Goal: Information Seeking & Learning: Learn about a topic

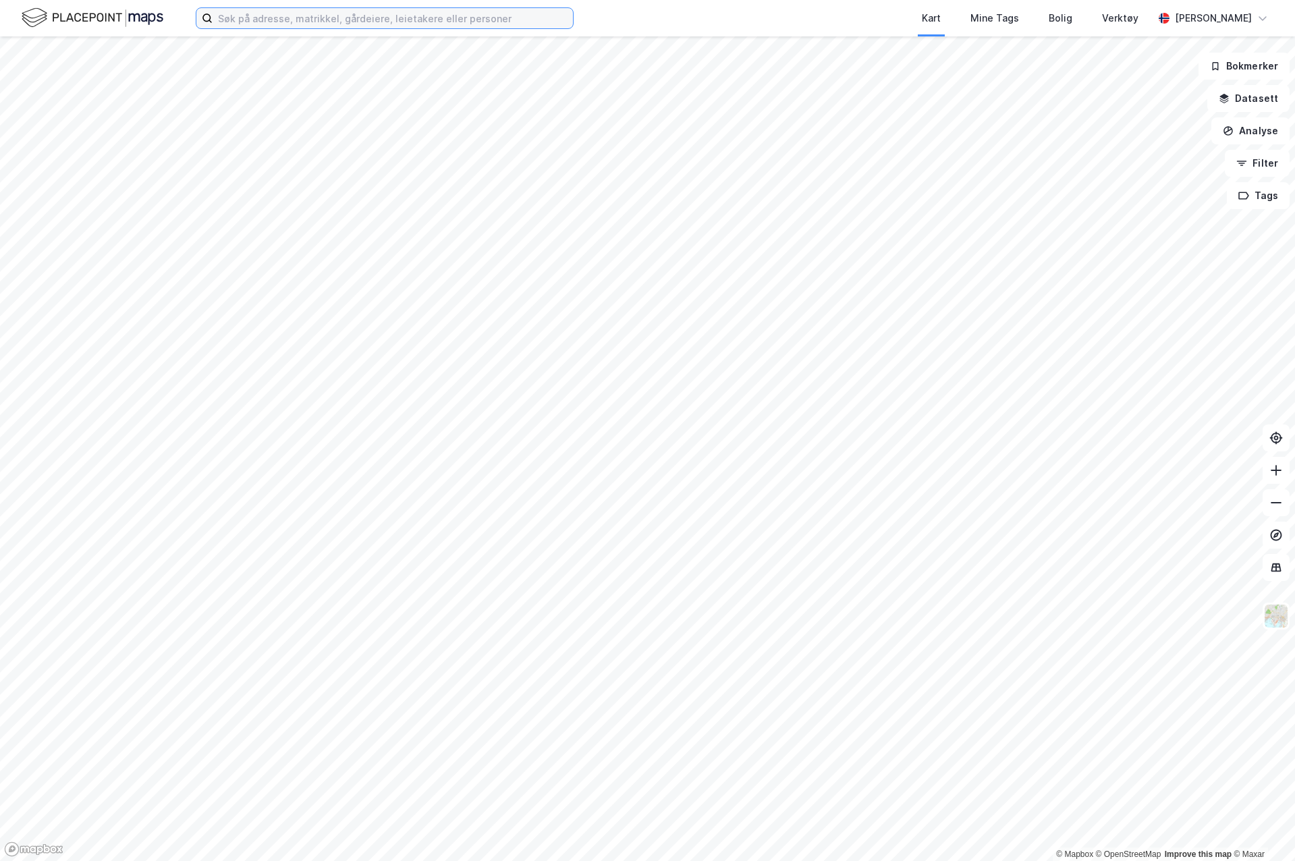
click at [350, 18] on input at bounding box center [393, 18] width 360 height 20
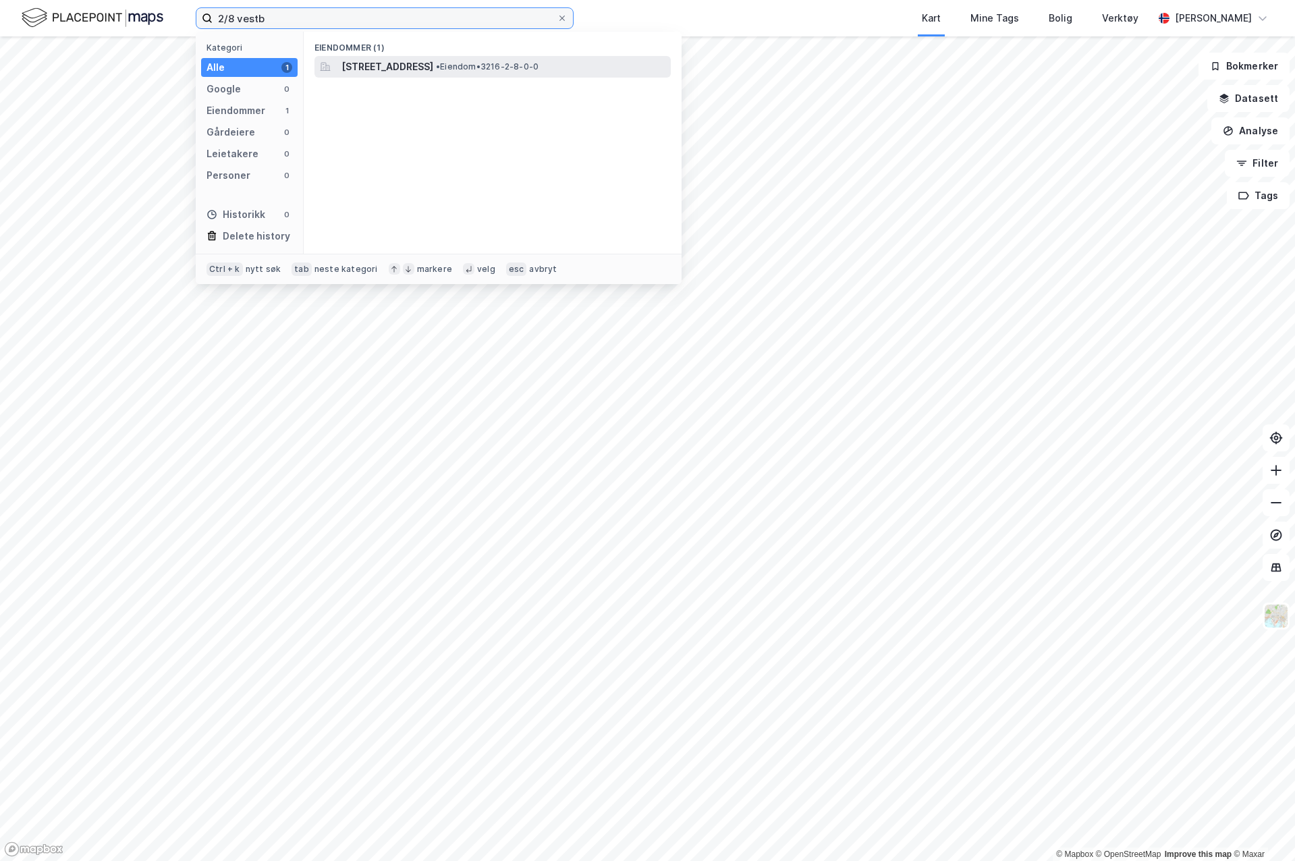
type input "2/8 vestb"
click at [382, 62] on span "[STREET_ADDRESS]" at bounding box center [388, 67] width 92 height 16
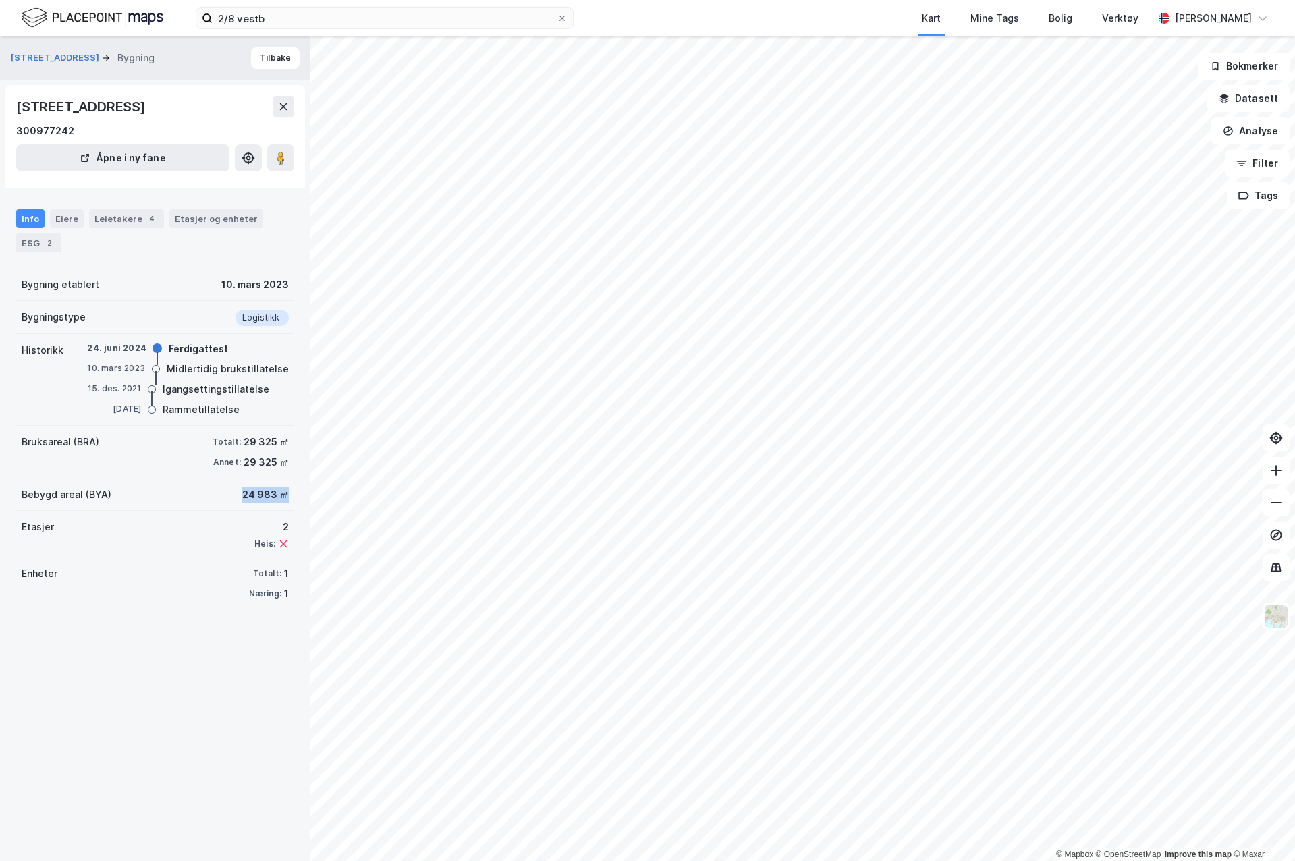
drag, startPoint x: 227, startPoint y: 493, endPoint x: 274, endPoint y: 501, distance: 47.9
click at [274, 501] on div "Bebygd areal (BYA) 24 983 ㎡" at bounding box center [155, 495] width 278 height 32
drag, startPoint x: 274, startPoint y: 501, endPoint x: 206, endPoint y: 495, distance: 68.5
click at [206, 495] on div "Bebygd areal (BYA) 24 983 ㎡" at bounding box center [155, 495] width 278 height 32
drag, startPoint x: 233, startPoint y: 441, endPoint x: 272, endPoint y: 443, distance: 39.2
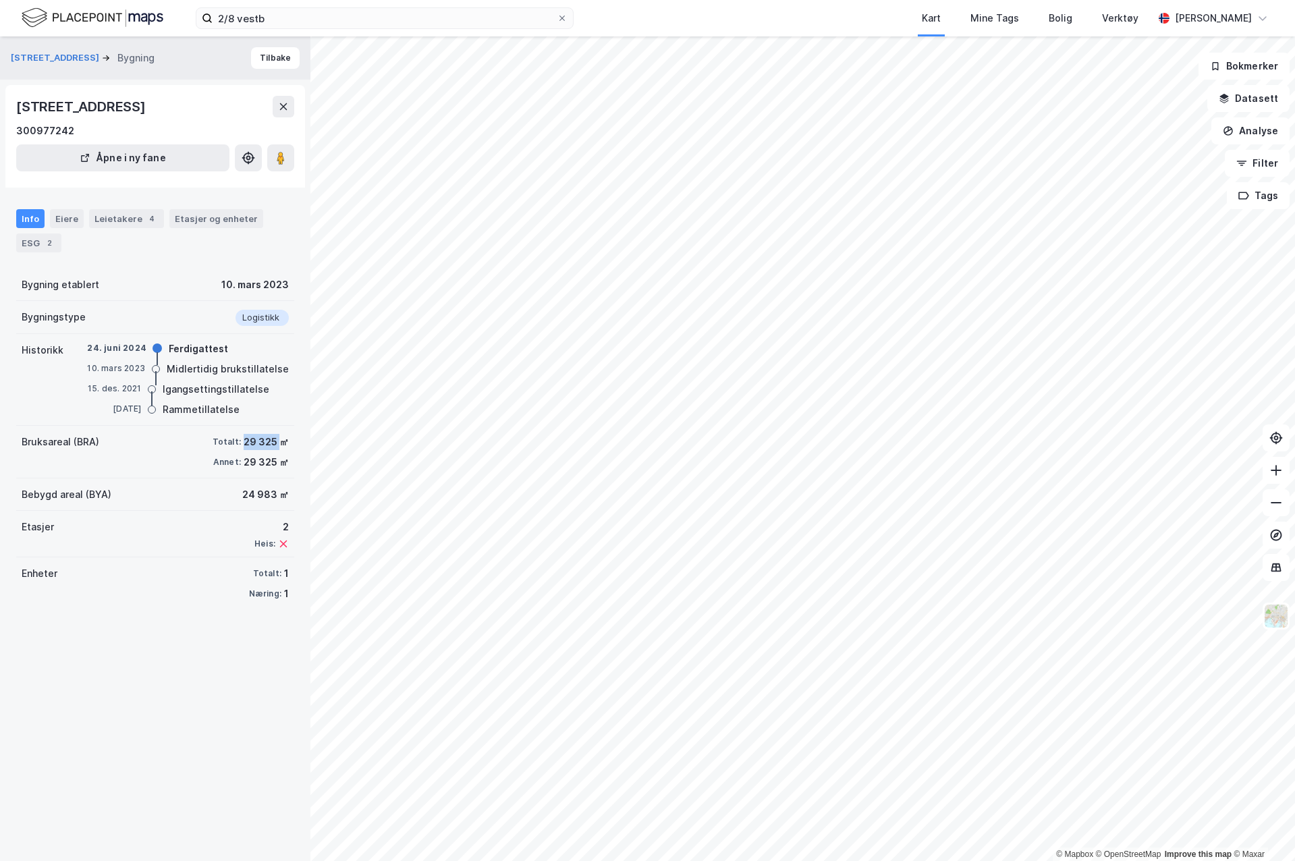
click at [272, 443] on div "Totalt: 29 325 ㎡" at bounding box center [251, 442] width 76 height 16
click at [242, 497] on div "24 983 ㎡" at bounding box center [265, 495] width 47 height 16
drag, startPoint x: 231, startPoint y: 494, endPoint x: 274, endPoint y: 491, distance: 43.3
click at [274, 491] on div "Bebygd areal (BYA) 24 983 ㎡" at bounding box center [155, 495] width 278 height 32
click at [1268, 94] on button "Datasett" at bounding box center [1249, 98] width 82 height 27
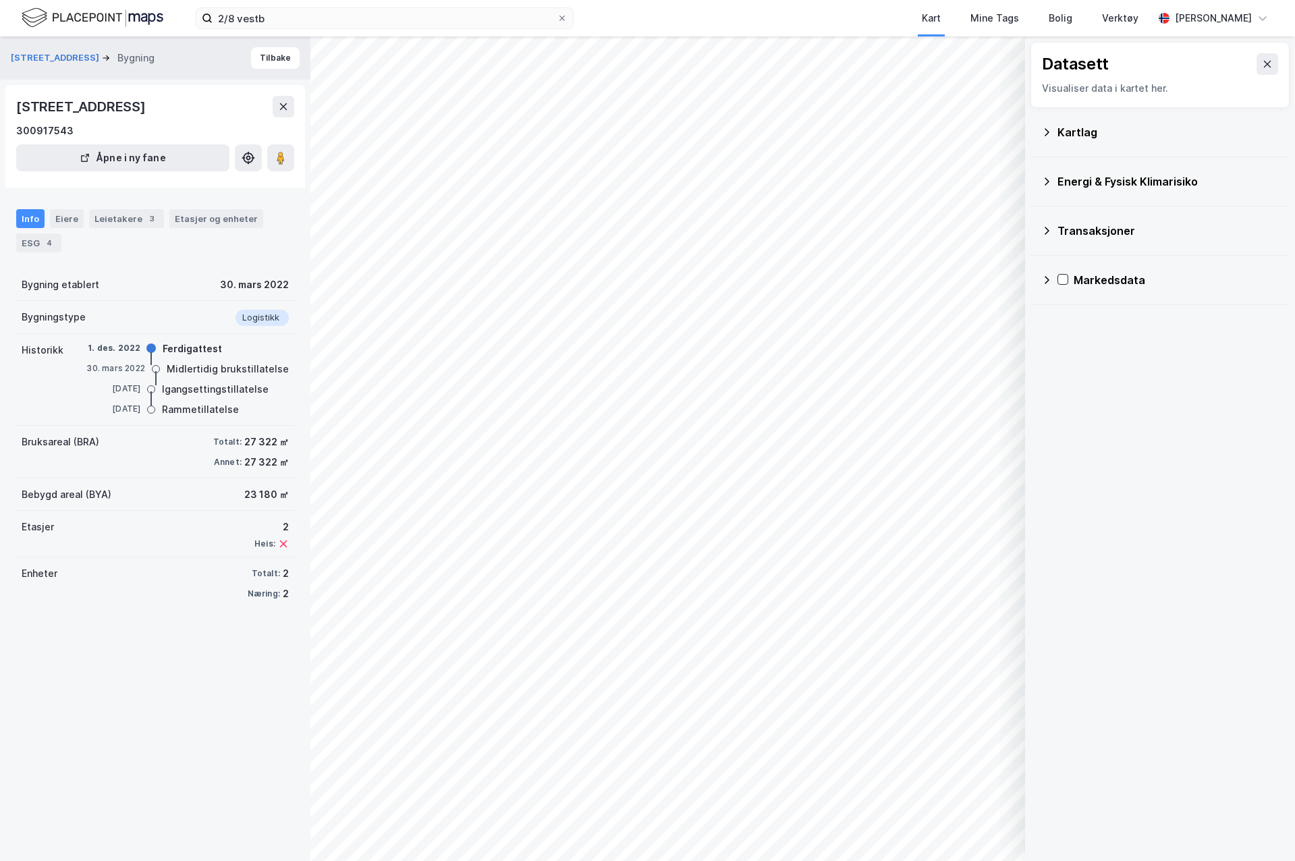
click at [1041, 228] on div "Transaksjoner" at bounding box center [1160, 231] width 259 height 49
click at [1043, 226] on icon at bounding box center [1046, 230] width 11 height 11
drag, startPoint x: 1047, startPoint y: 225, endPoint x: 1049, endPoint y: 214, distance: 11.0
click at [1047, 225] on icon at bounding box center [1046, 230] width 11 height 11
click at [1043, 125] on div "Kartlag" at bounding box center [1160, 132] width 238 height 32
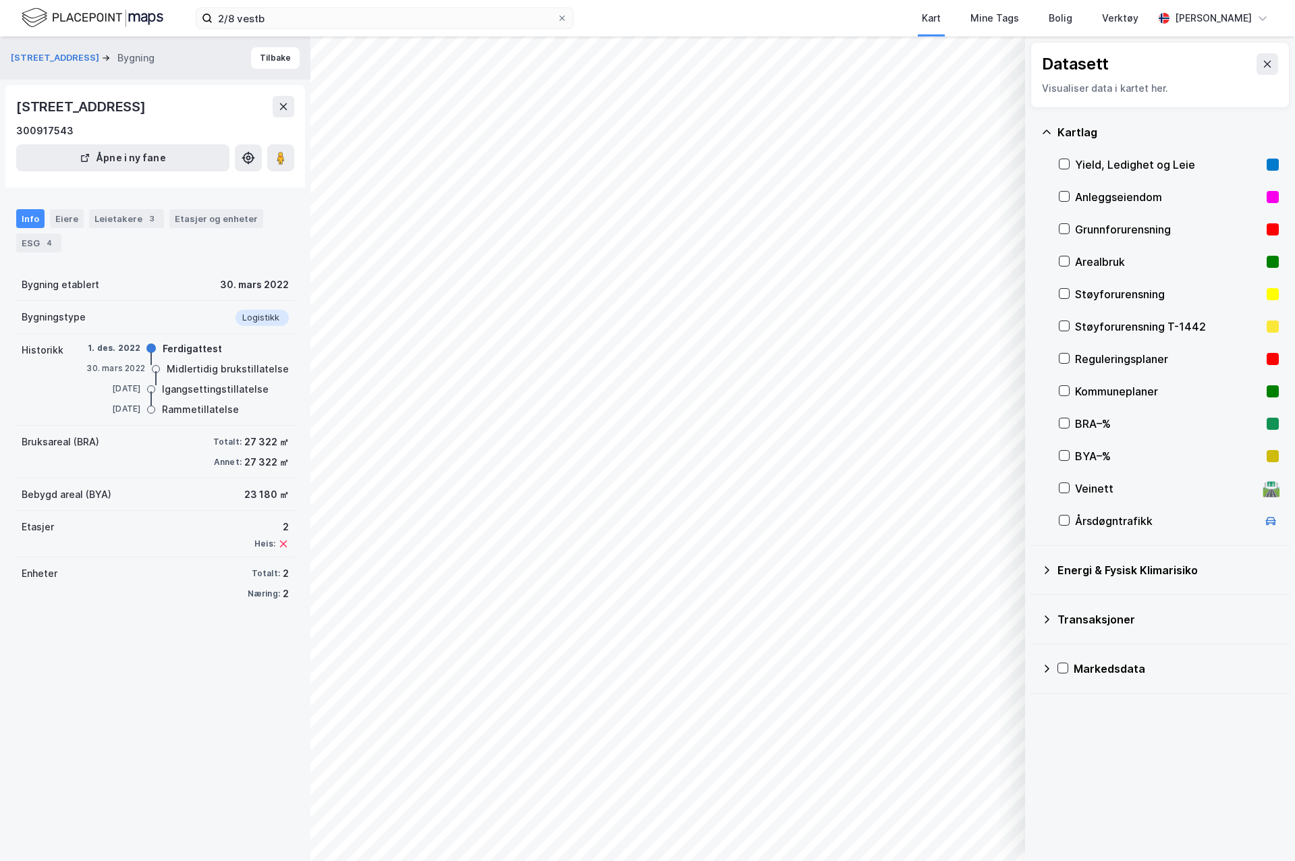
click at [1048, 128] on icon at bounding box center [1046, 132] width 11 height 11
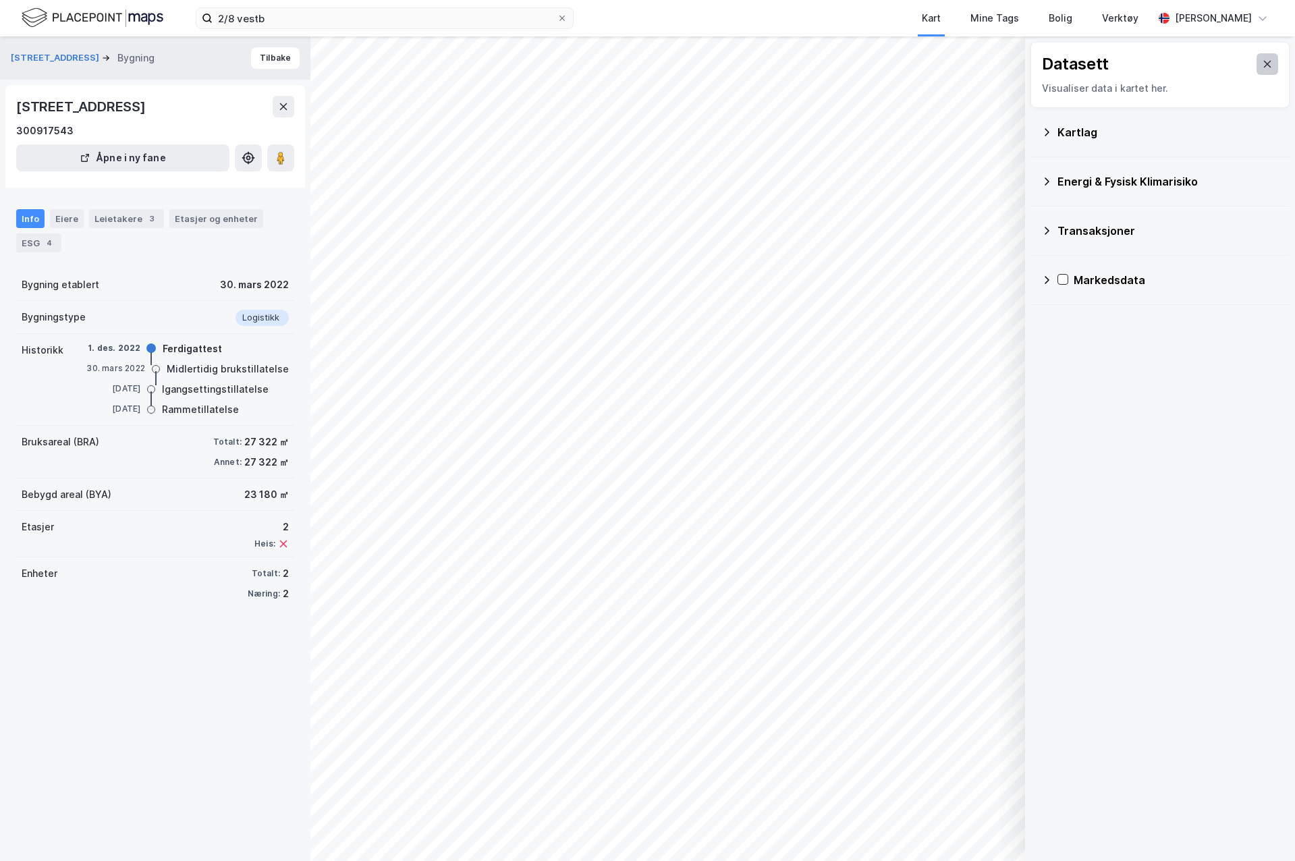
click at [1257, 70] on button at bounding box center [1268, 64] width 22 height 22
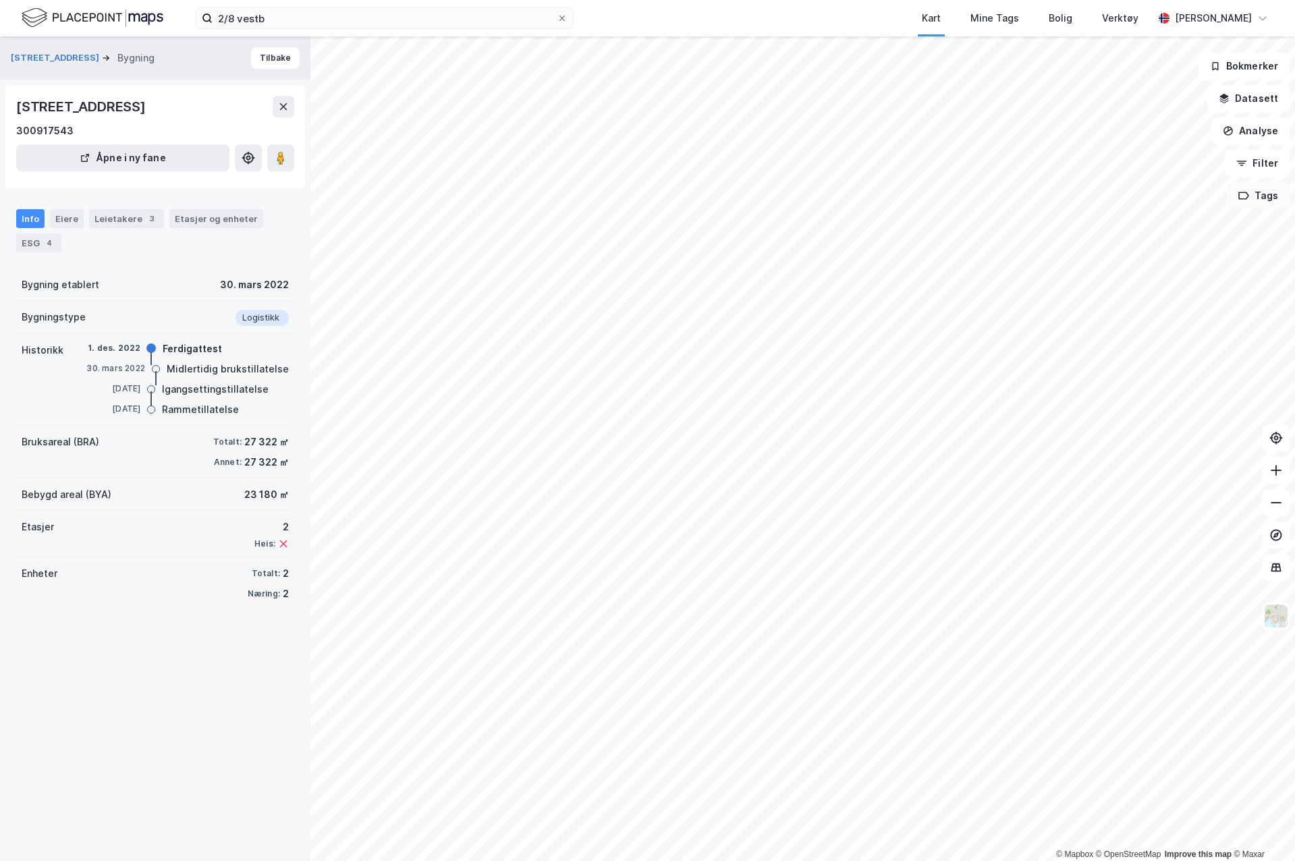
click at [1280, 204] on button "Tags" at bounding box center [1258, 195] width 63 height 27
click at [1273, 167] on button "Filter" at bounding box center [1257, 163] width 65 height 27
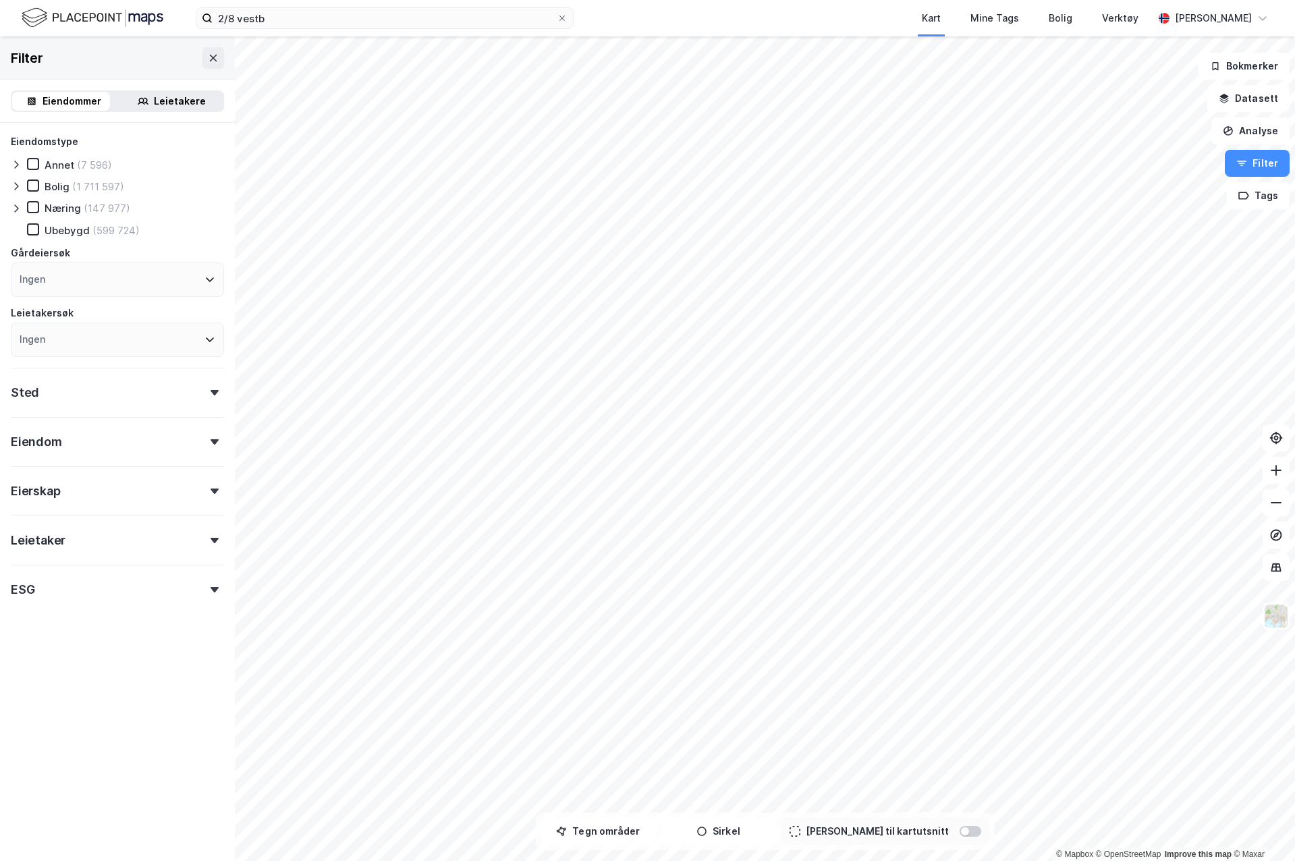
click at [206, 434] on div "Eiendom" at bounding box center [117, 436] width 213 height 38
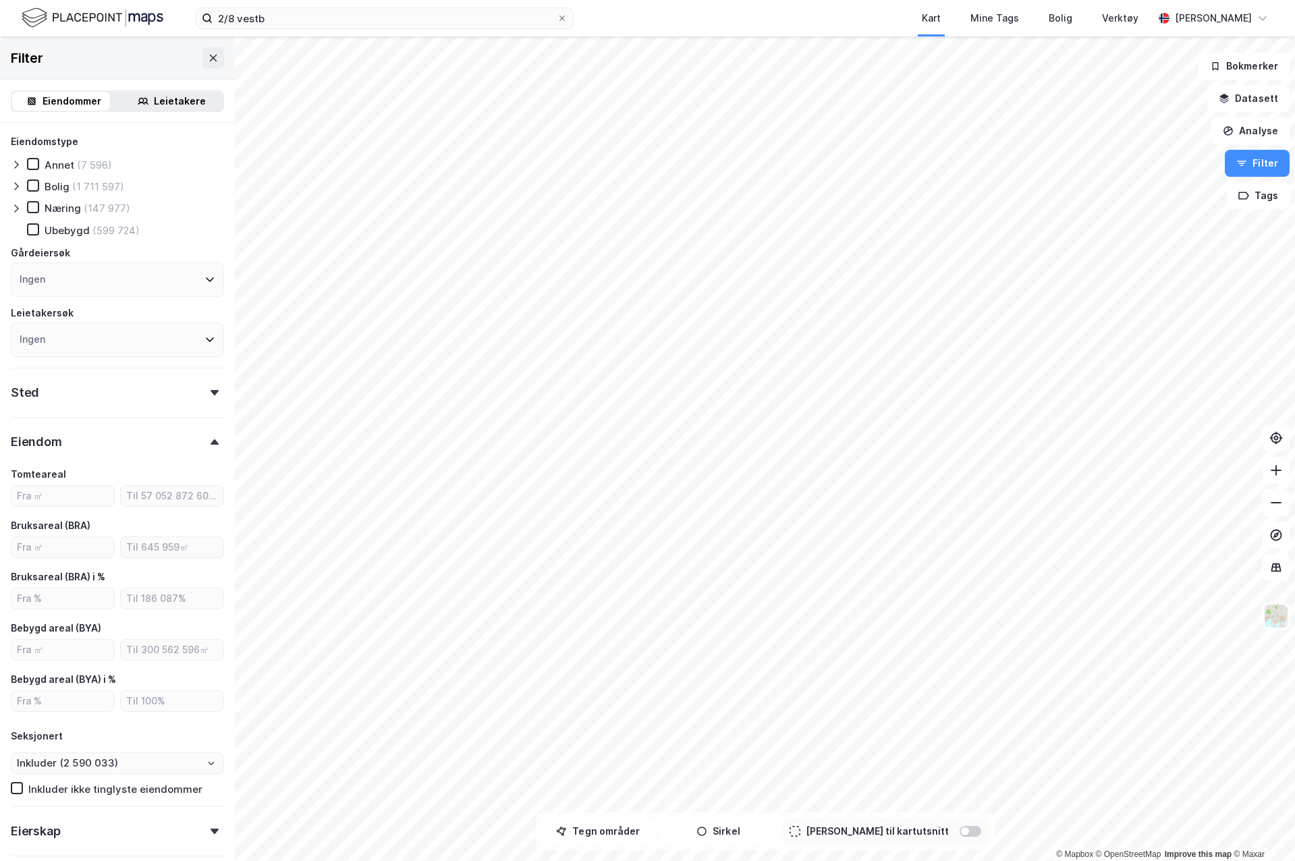
click at [206, 434] on div "Eiendom" at bounding box center [117, 436] width 213 height 38
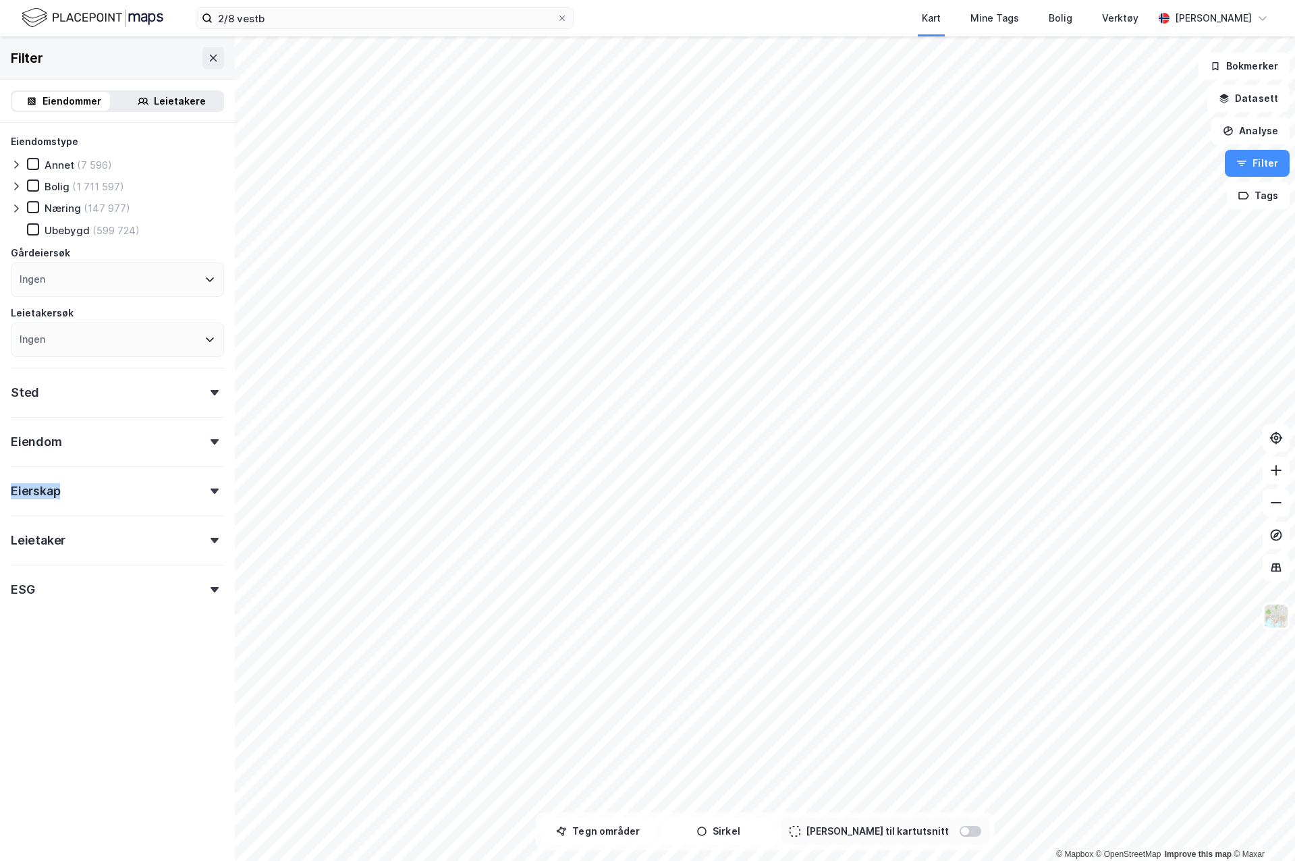
click at [206, 434] on div "Eiendom" at bounding box center [117, 436] width 213 height 38
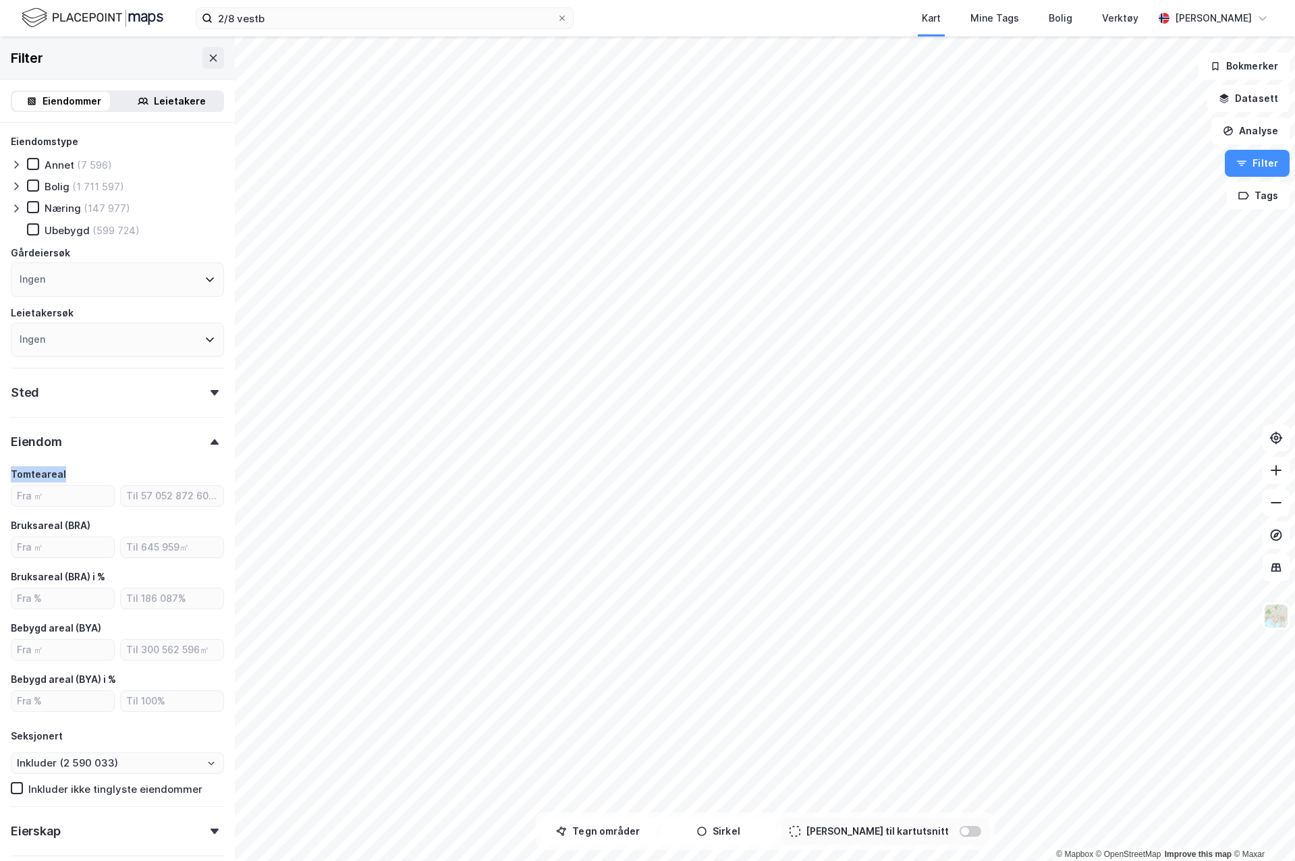
click at [206, 434] on div "Eiendom" at bounding box center [117, 436] width 213 height 38
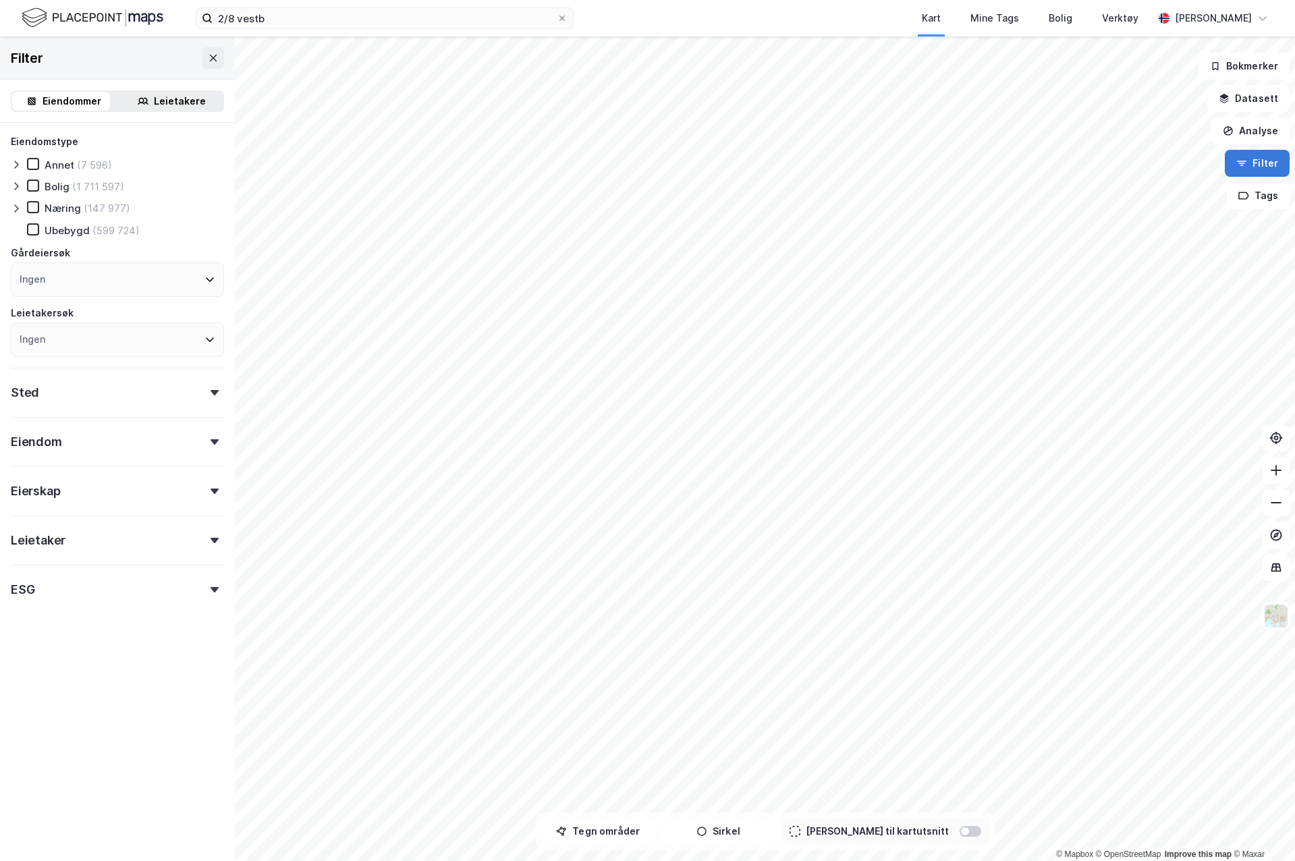
click at [1249, 172] on button "Filter" at bounding box center [1257, 163] width 65 height 27
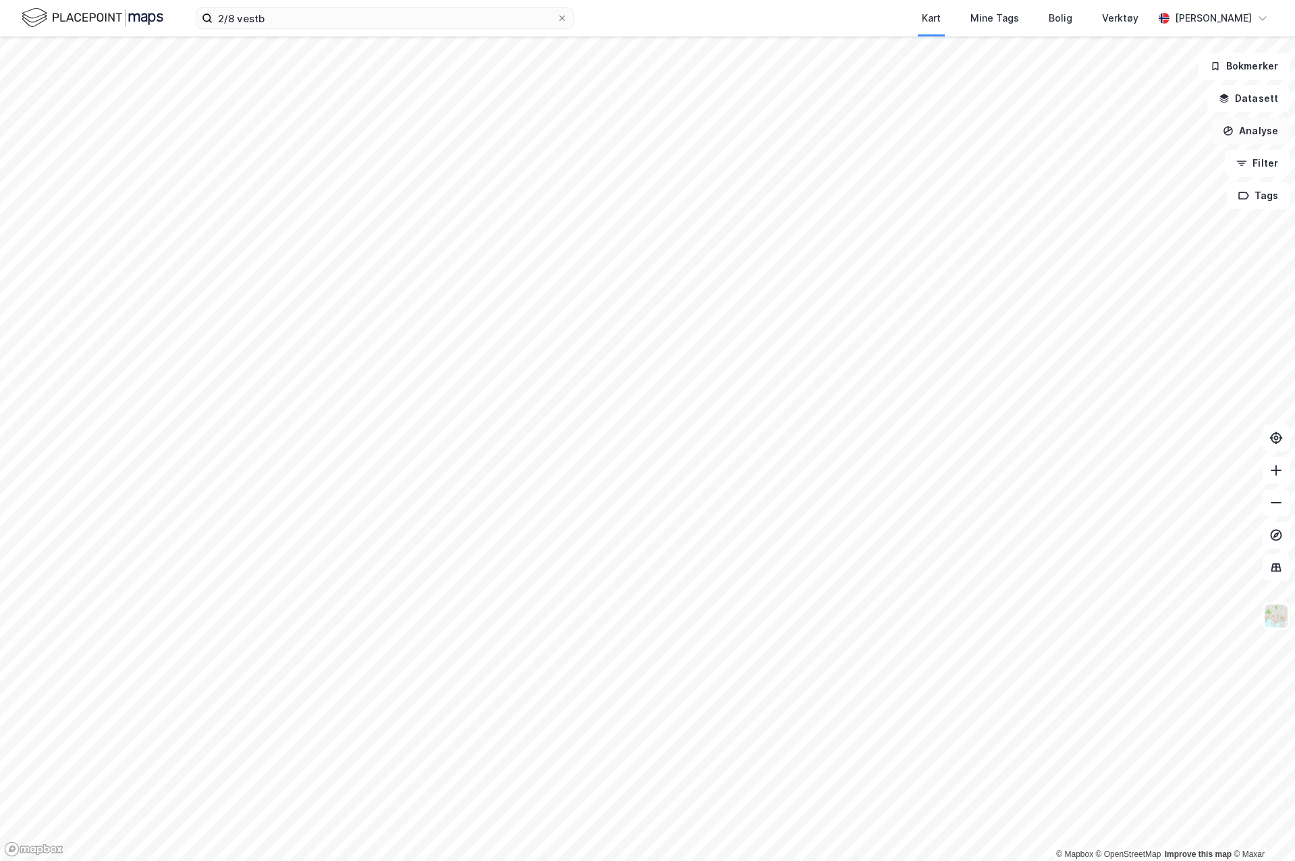
click at [1256, 132] on button "Analyse" at bounding box center [1251, 130] width 78 height 27
click at [1266, 159] on button "Filter" at bounding box center [1257, 163] width 65 height 27
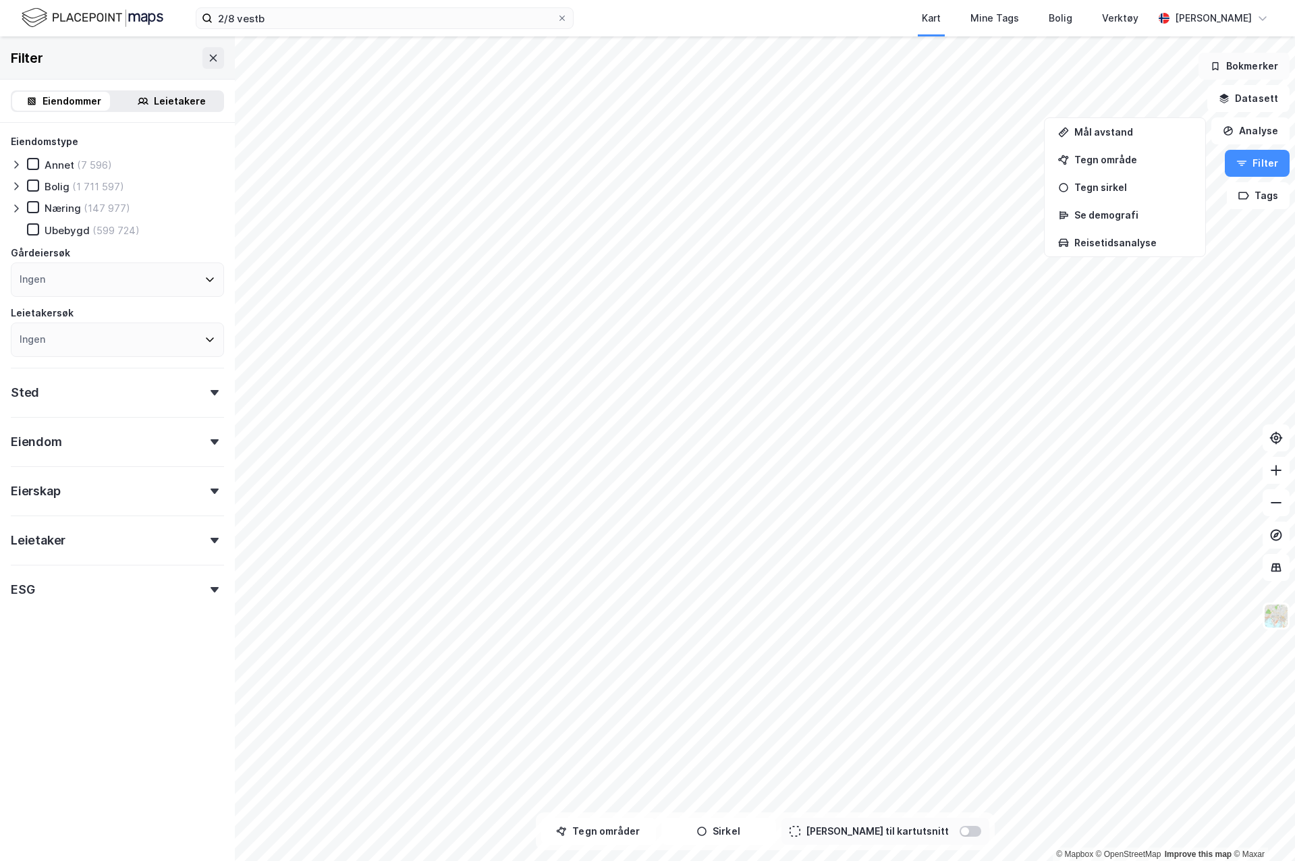
click at [1269, 71] on button "Bokmerker" at bounding box center [1244, 66] width 91 height 27
click at [1259, 99] on button "Datasett" at bounding box center [1249, 98] width 82 height 27
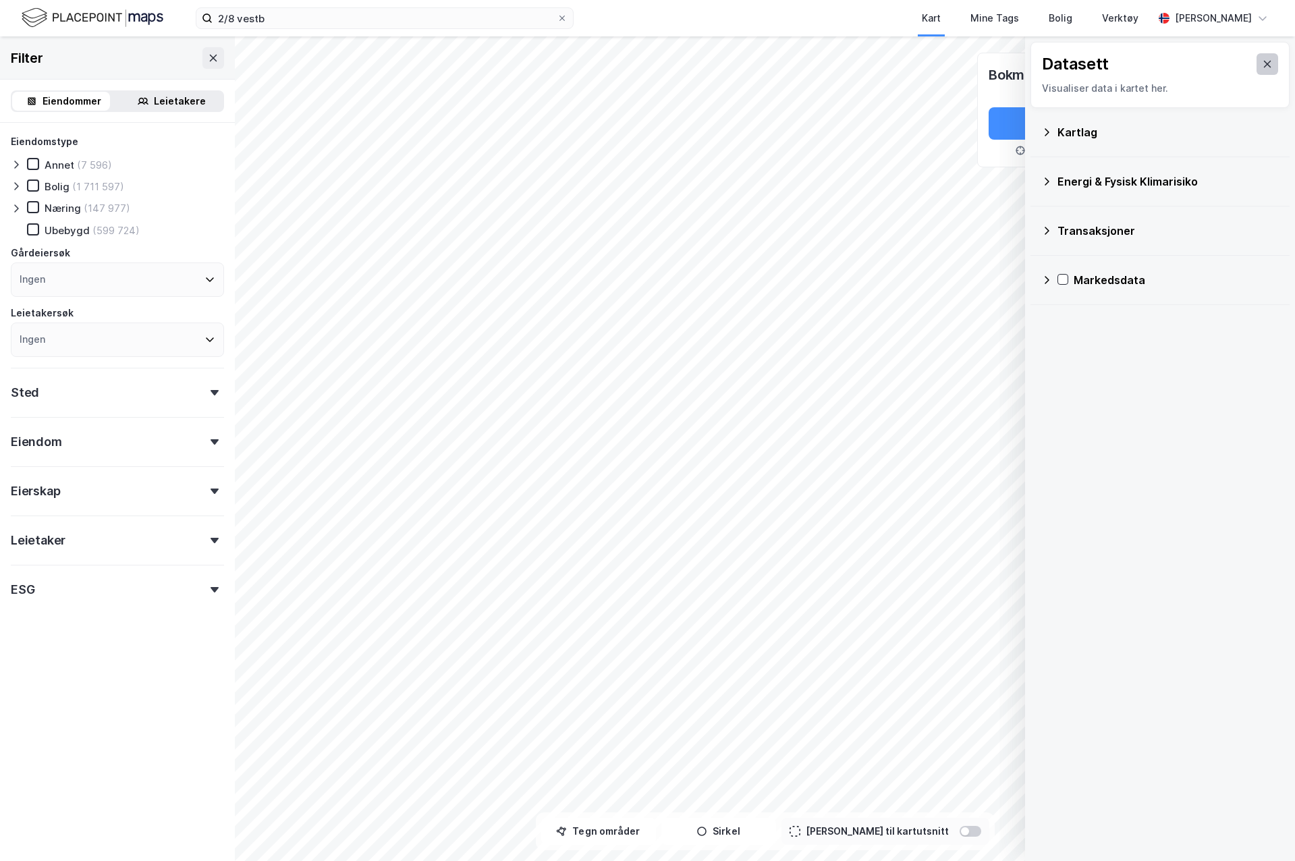
click at [1266, 65] on button at bounding box center [1268, 64] width 22 height 22
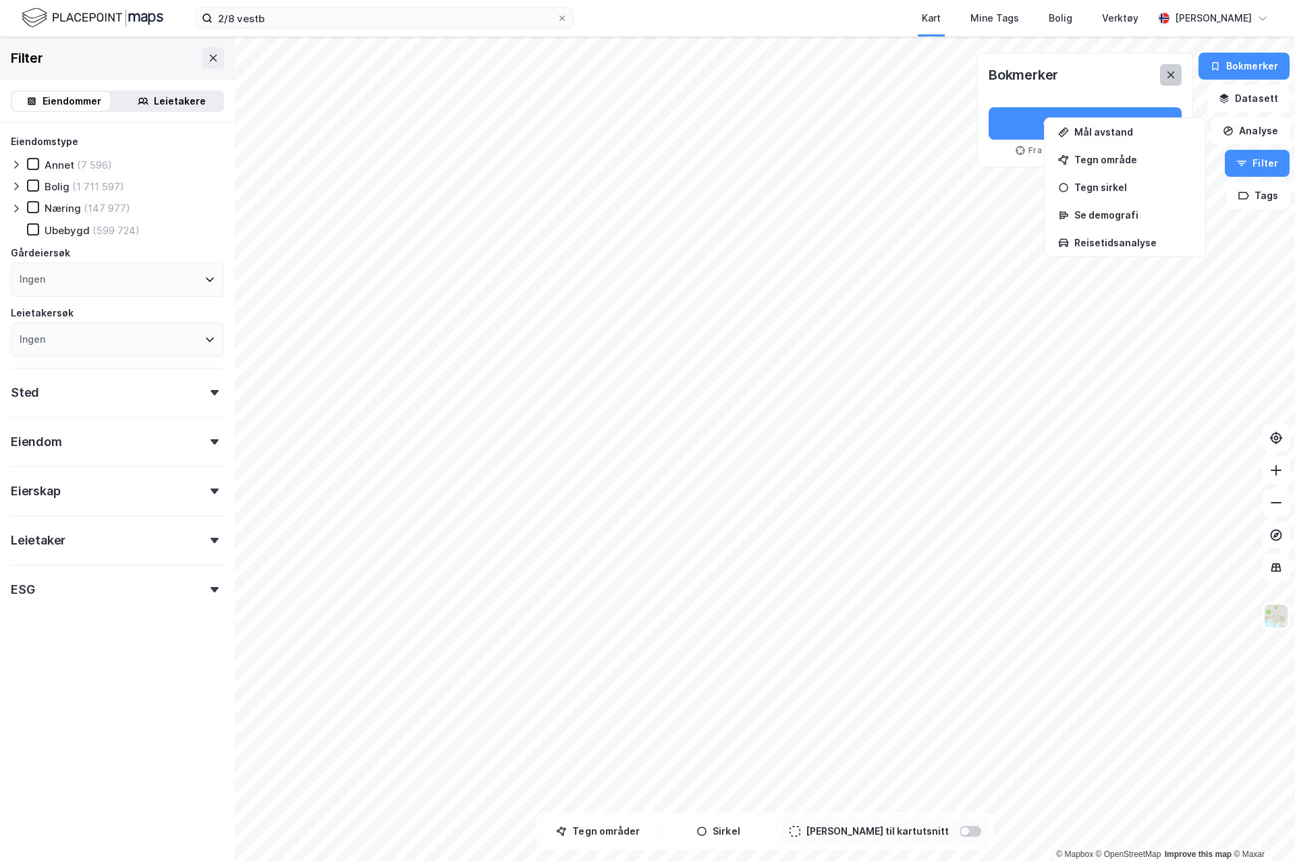
click at [1180, 78] on button at bounding box center [1171, 75] width 22 height 22
click at [90, 709] on div "Filter Eiendommer Leietakere Eiendomstype Annet (7 596) Bolig (1 711 597) Nærin…" at bounding box center [117, 448] width 235 height 825
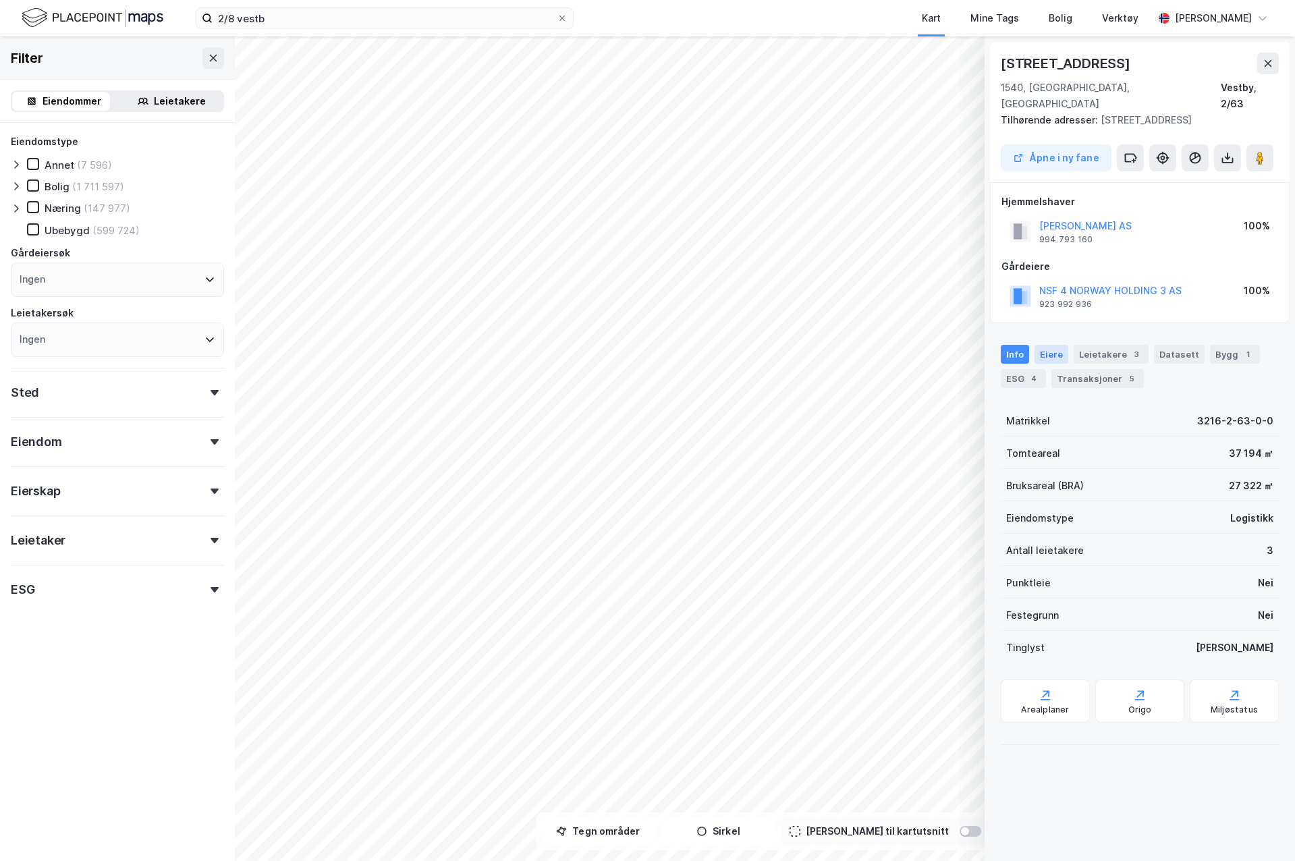
click at [1049, 345] on div "Eiere" at bounding box center [1052, 354] width 34 height 19
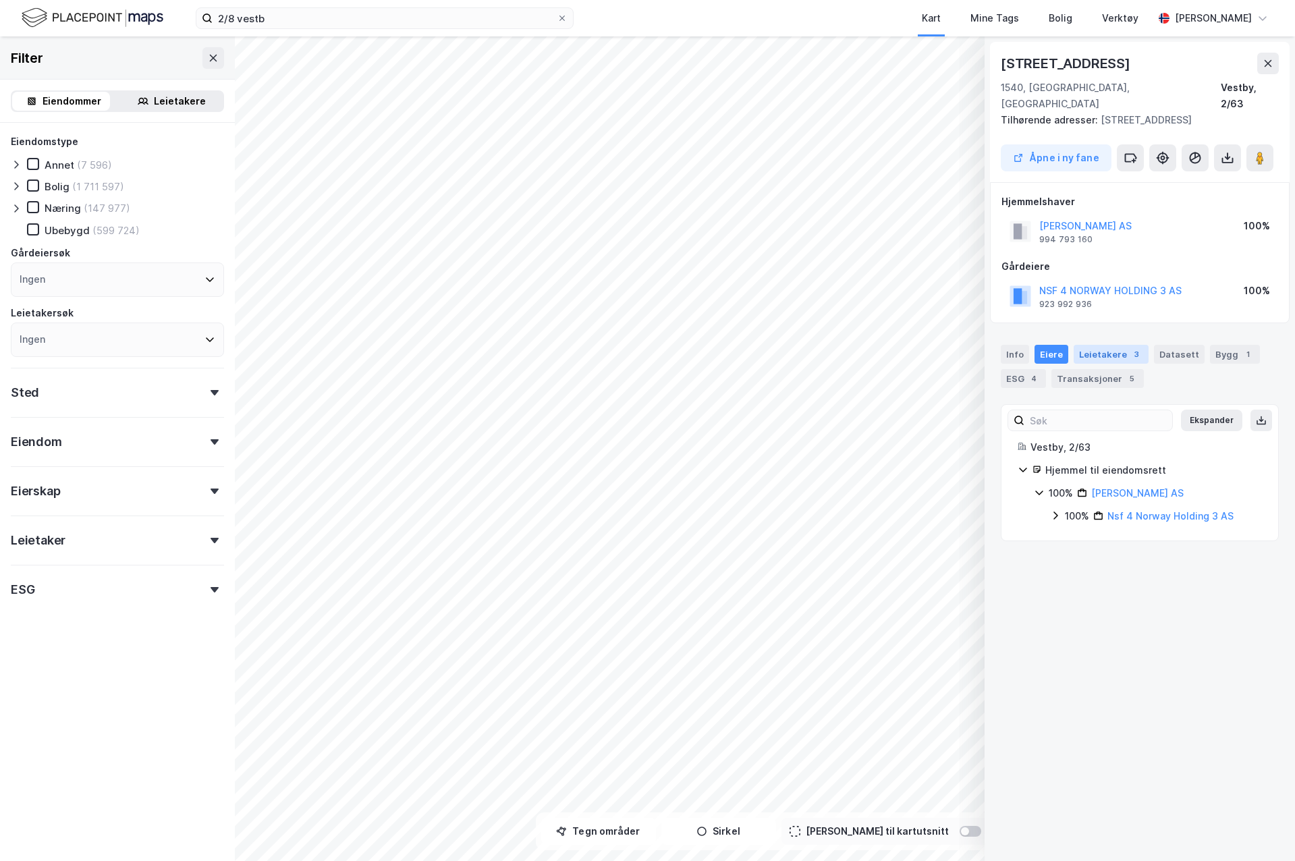
click at [1087, 345] on div "Leietakere 3" at bounding box center [1111, 354] width 75 height 19
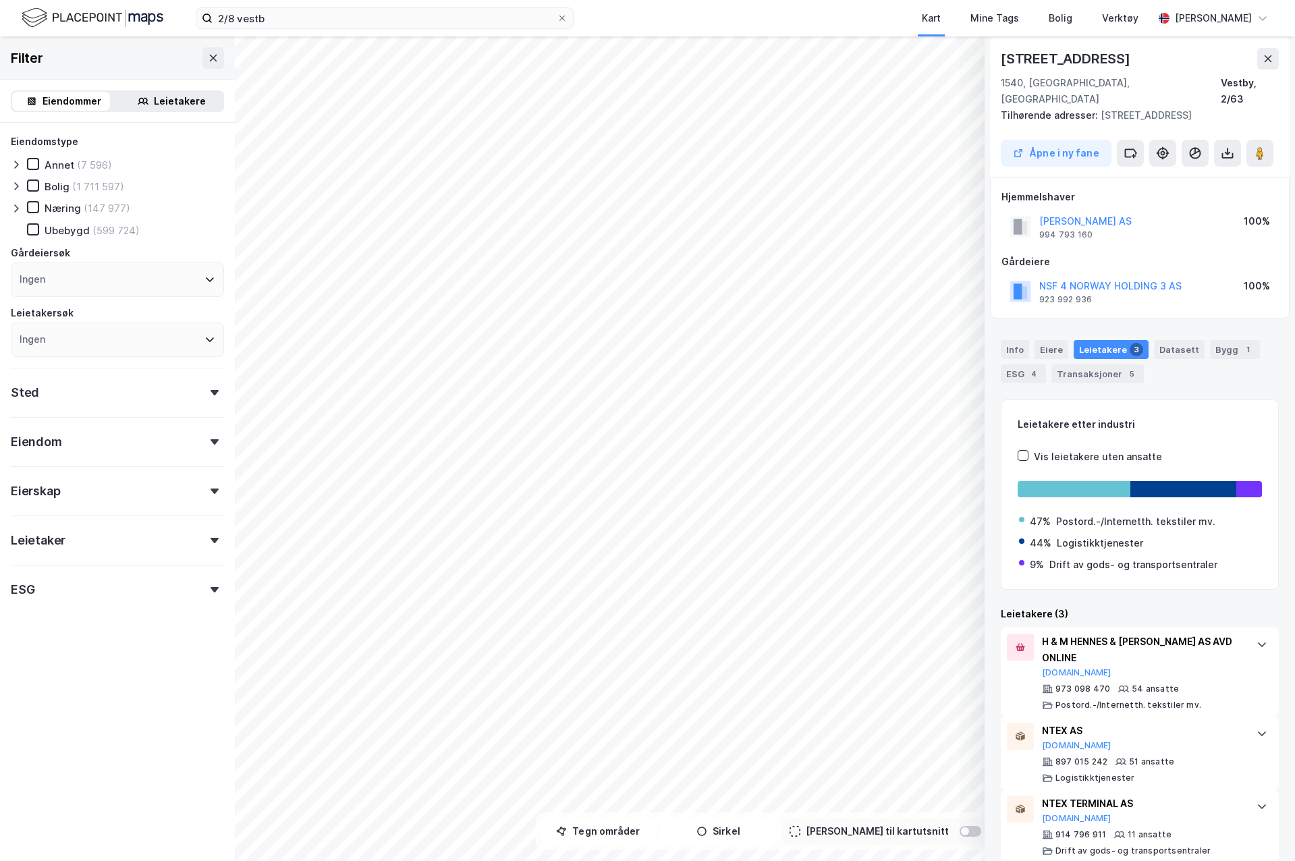
scroll to position [6, 0]
click at [1181, 339] on div "Datasett" at bounding box center [1179, 348] width 51 height 19
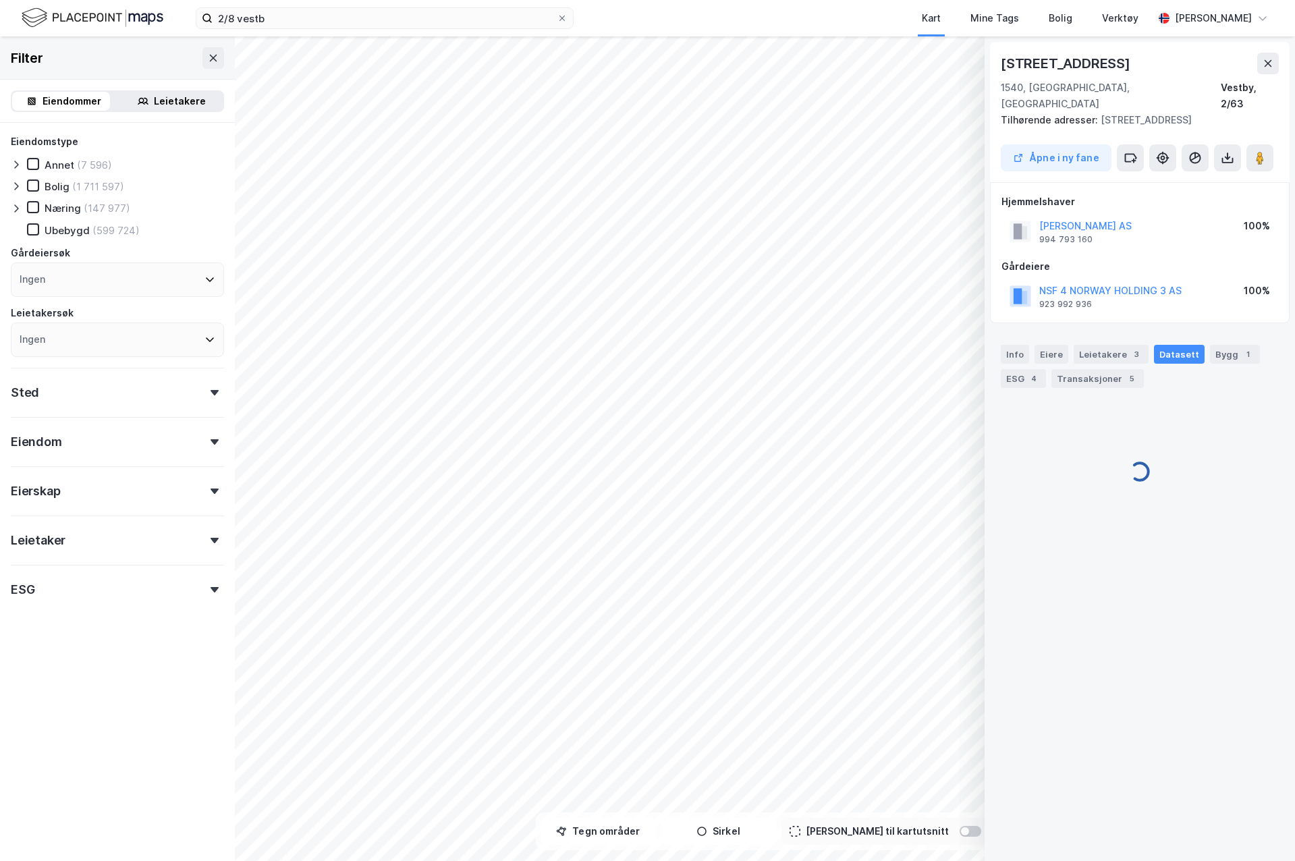
scroll to position [0, 0]
click at [1217, 345] on div "Bygg 1" at bounding box center [1235, 354] width 50 height 19
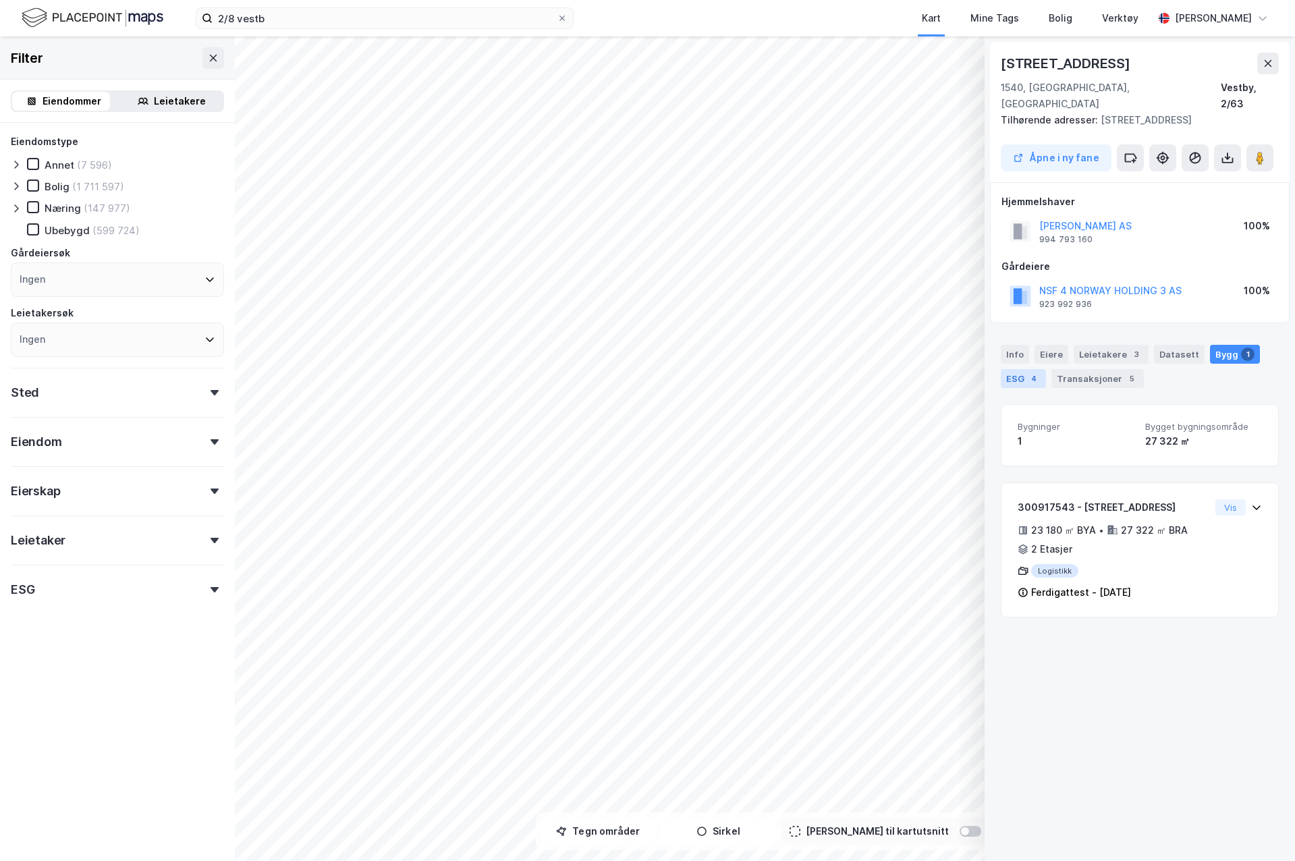
click at [1019, 369] on div "ESG 4" at bounding box center [1023, 378] width 45 height 19
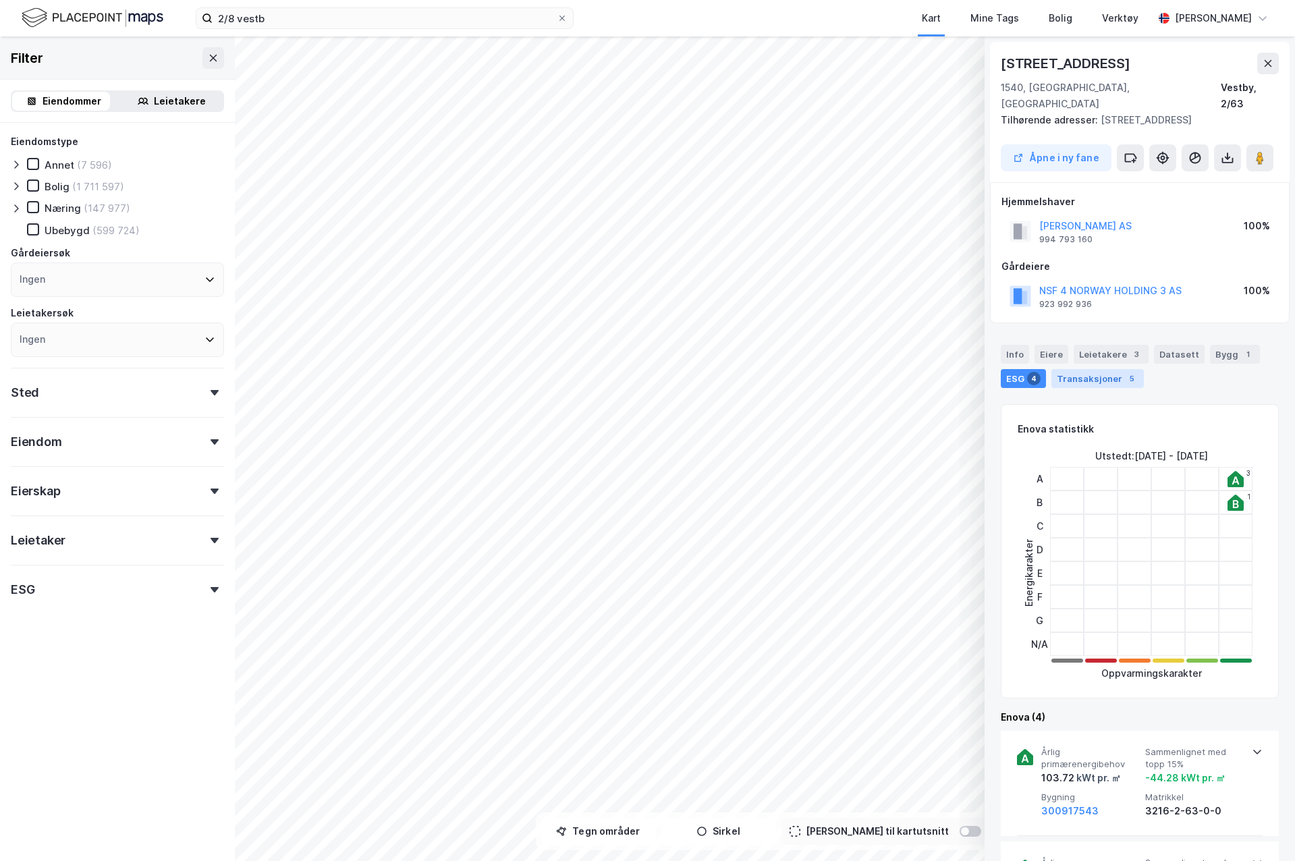
click at [1112, 369] on div "Transaksjoner 5" at bounding box center [1098, 378] width 92 height 19
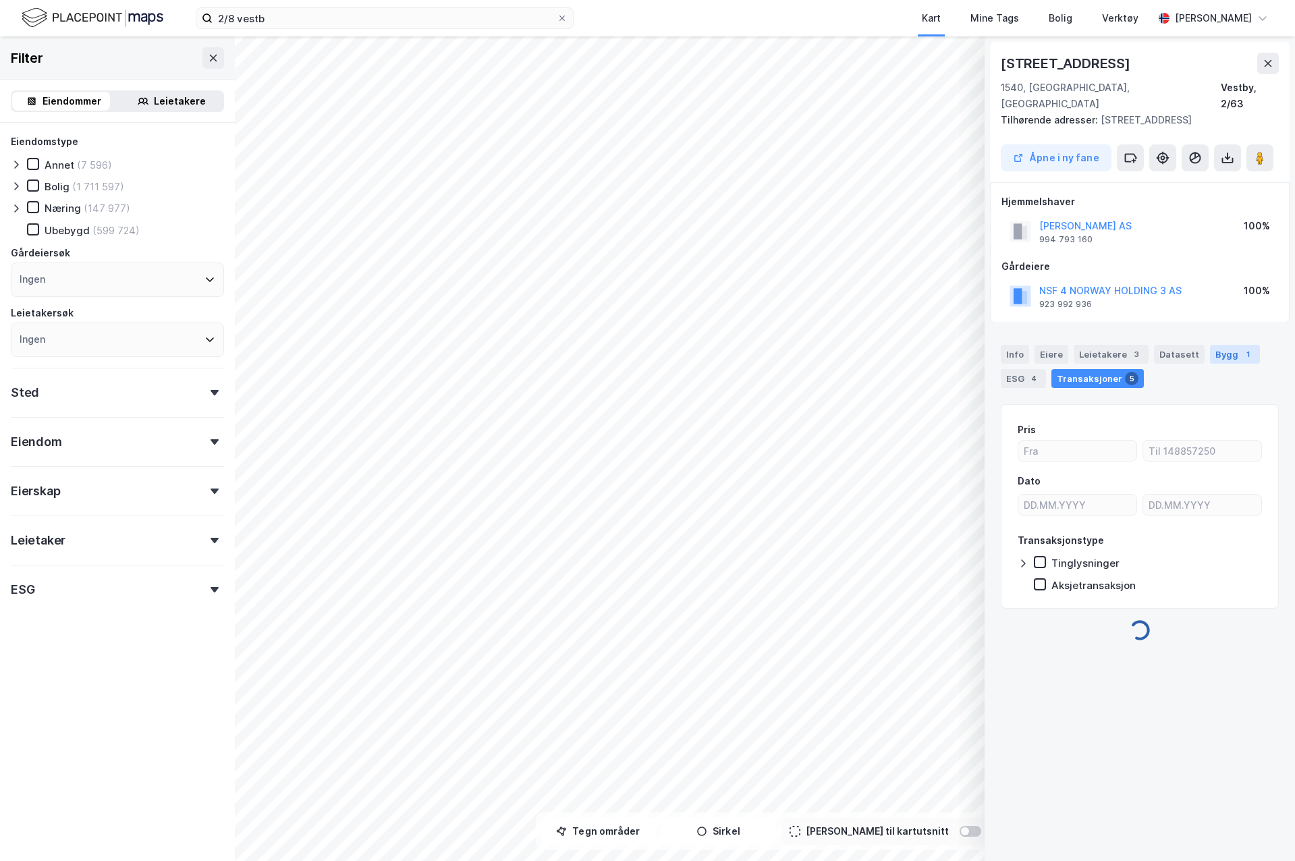
click at [1241, 348] on div "1" at bounding box center [1247, 354] width 13 height 13
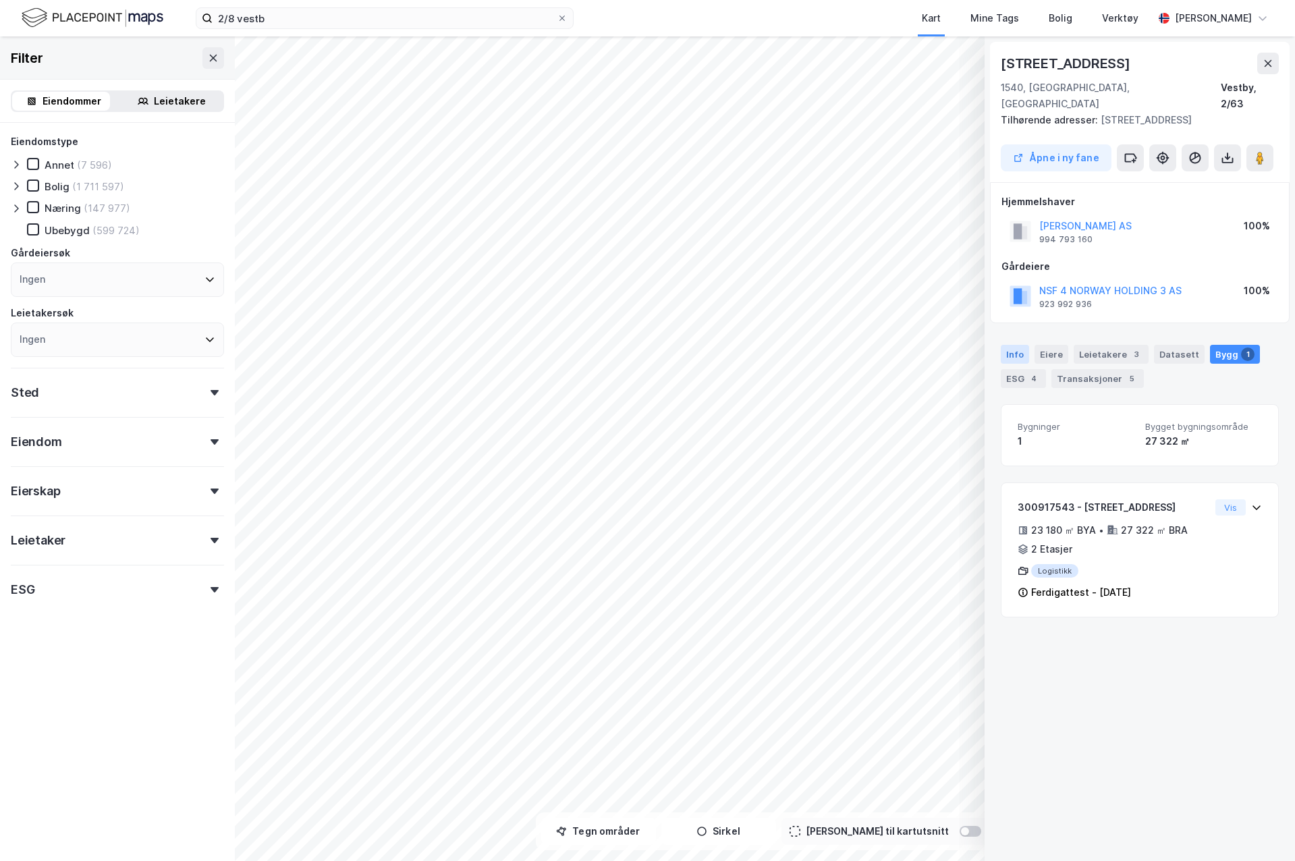
click at [1019, 345] on div "Info" at bounding box center [1015, 354] width 28 height 19
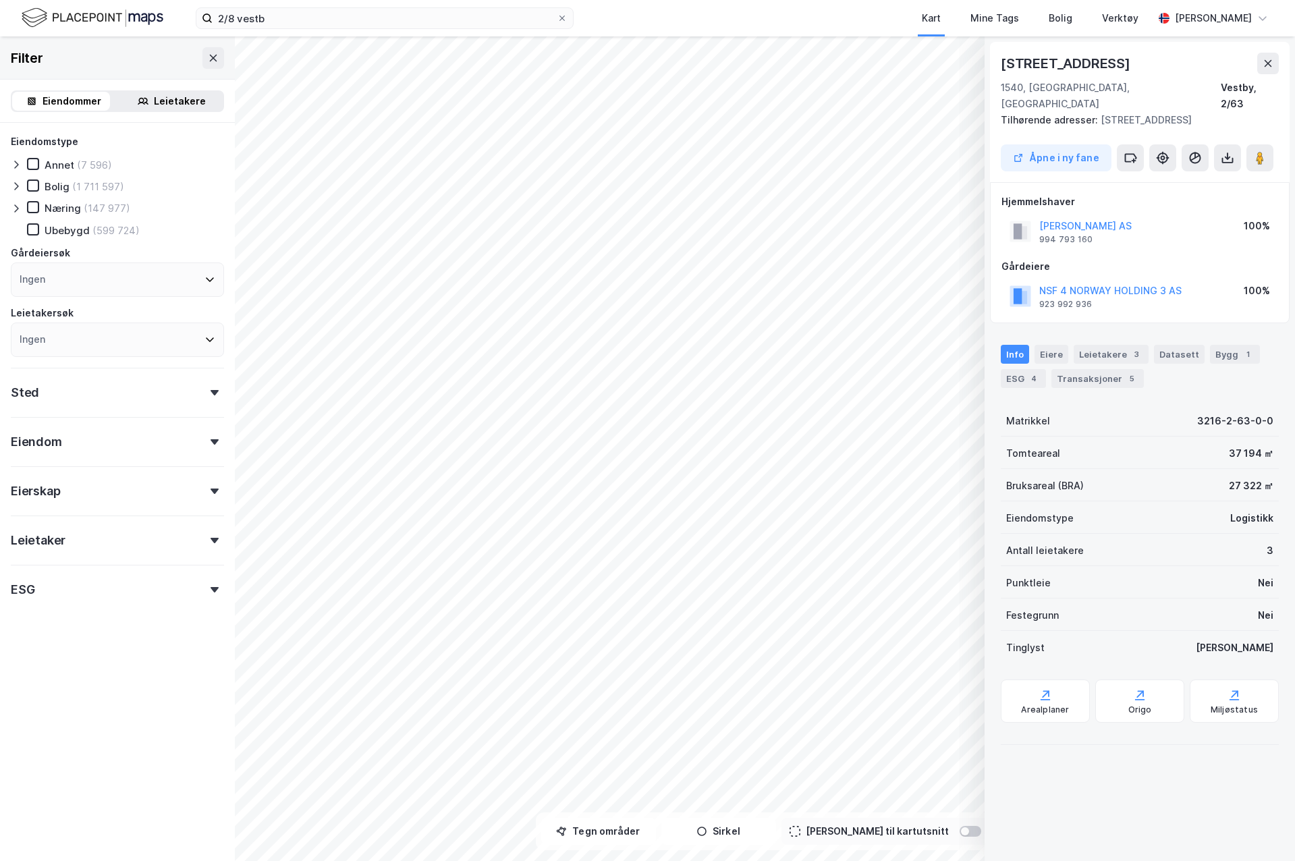
click at [1043, 636] on div "Tinglyst Ja" at bounding box center [1140, 647] width 278 height 32
click at [1043, 688] on icon at bounding box center [1045, 694] width 13 height 13
click at [170, 389] on div "Sted" at bounding box center [117, 387] width 213 height 38
click at [171, 389] on div "Sted" at bounding box center [117, 387] width 213 height 38
